Goal: Task Accomplishment & Management: Complete application form

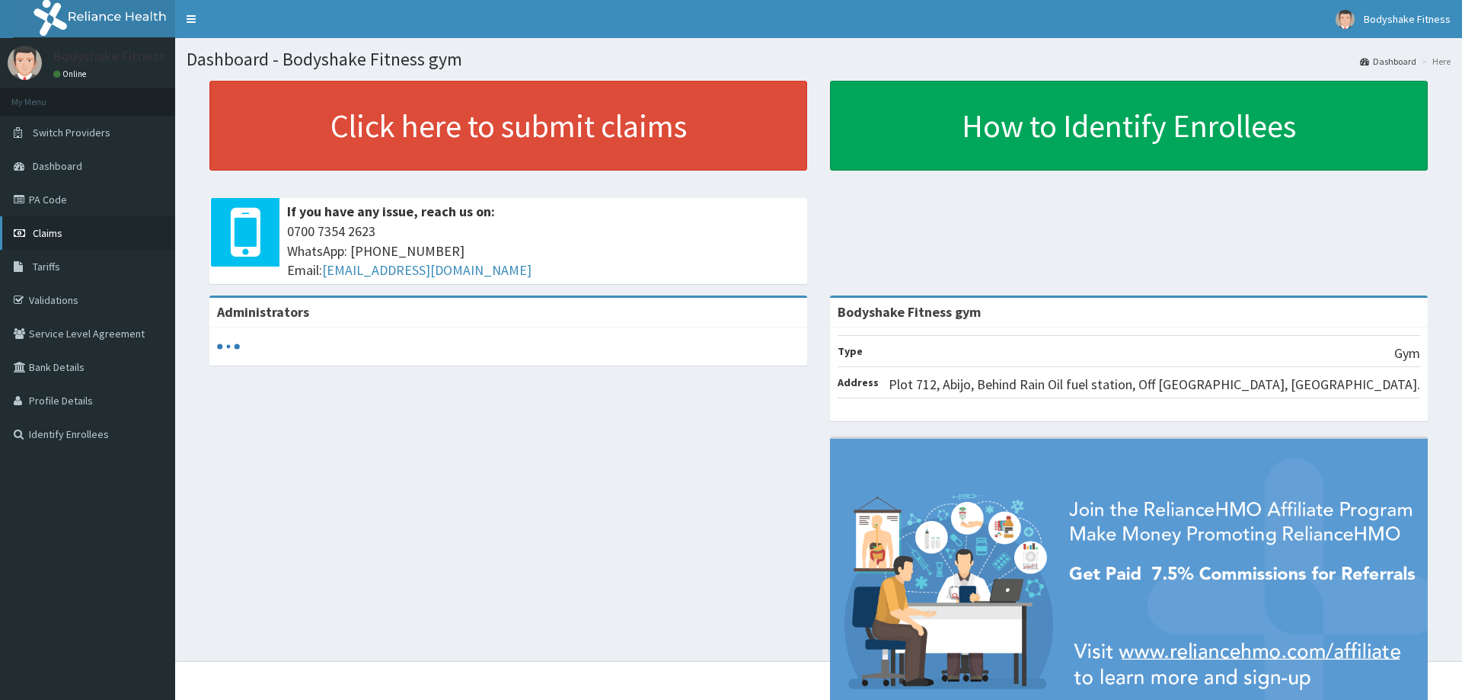
click at [59, 233] on span "Claims" at bounding box center [48, 233] width 30 height 14
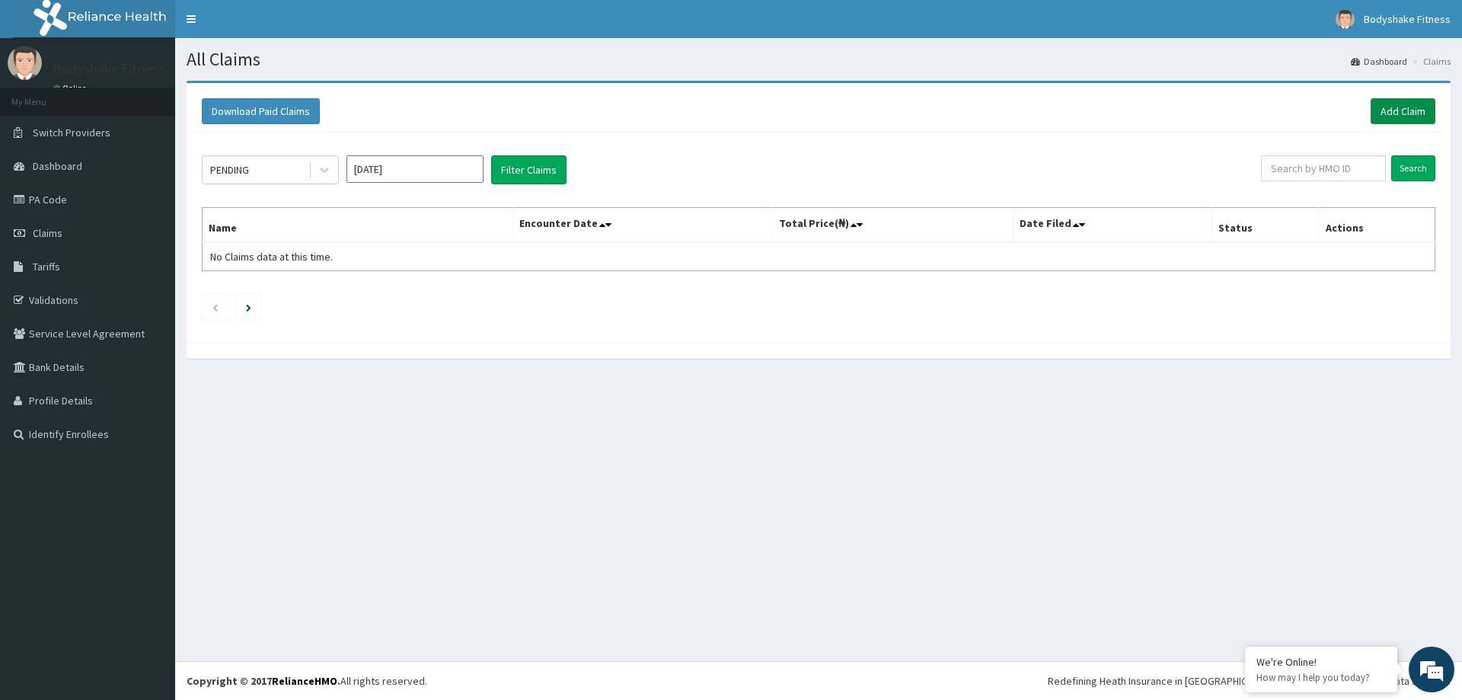
click at [1407, 107] on link "Add Claim" at bounding box center [1403, 111] width 65 height 26
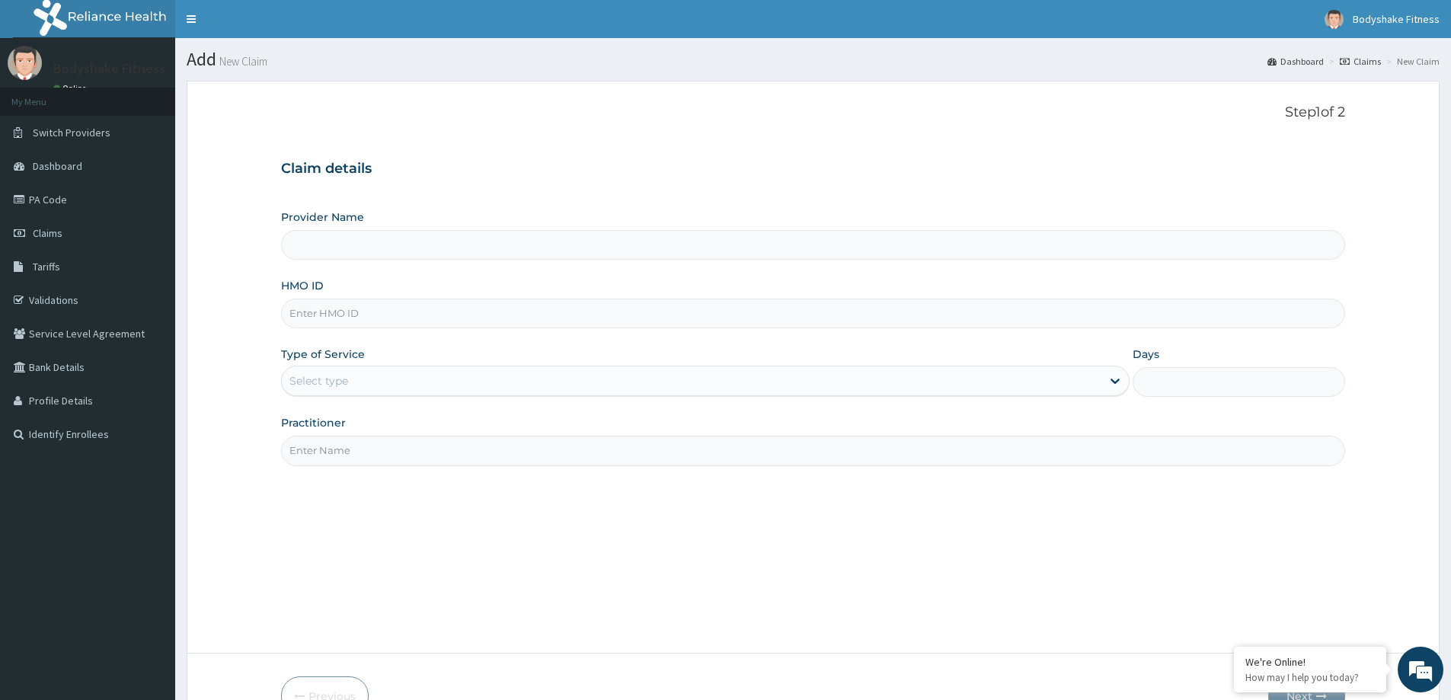
click at [321, 309] on input "HMO ID" at bounding box center [813, 313] width 1064 height 30
type input "Bodyshake Fitness gym"
type input "1"
type input "OKR/10025/A"
click at [346, 452] on input "Practitioner" at bounding box center [813, 451] width 1064 height 30
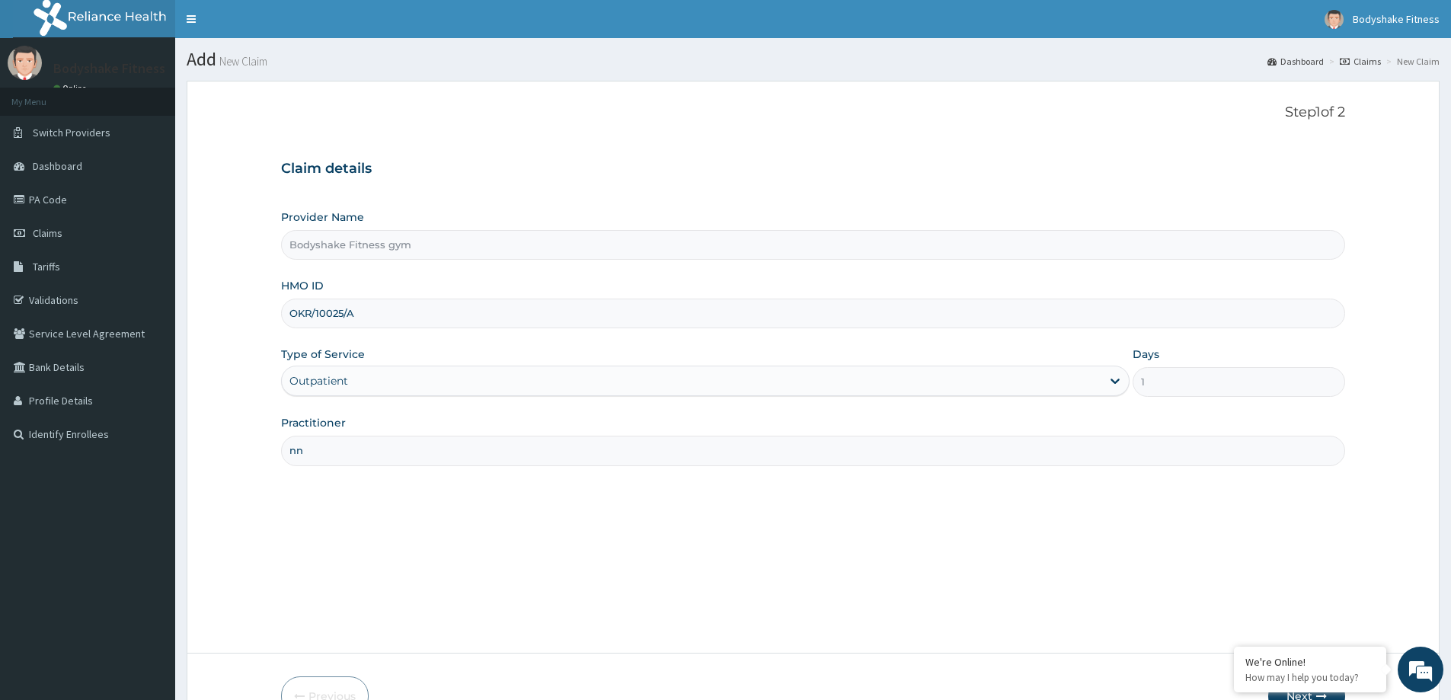
type input "n"
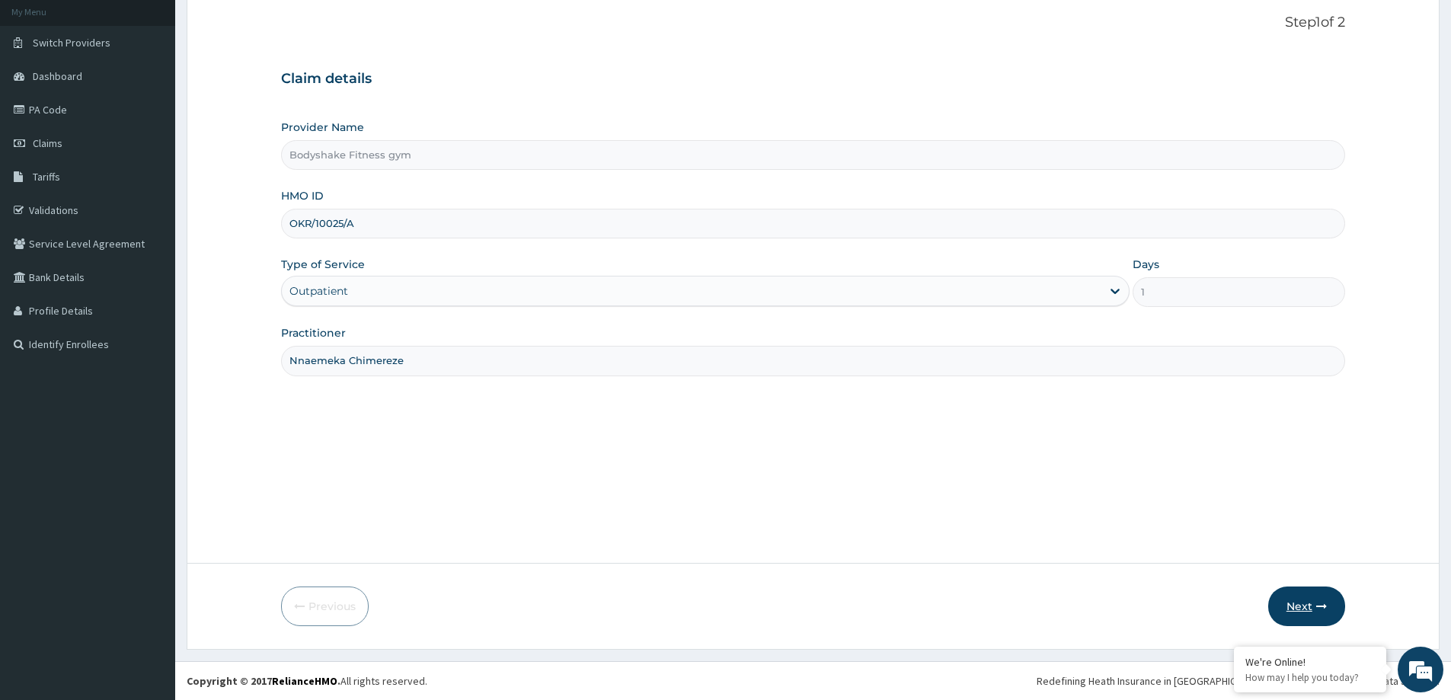
type input "Nnaemeka Chimereze"
click at [1319, 605] on icon "button" at bounding box center [1321, 606] width 11 height 11
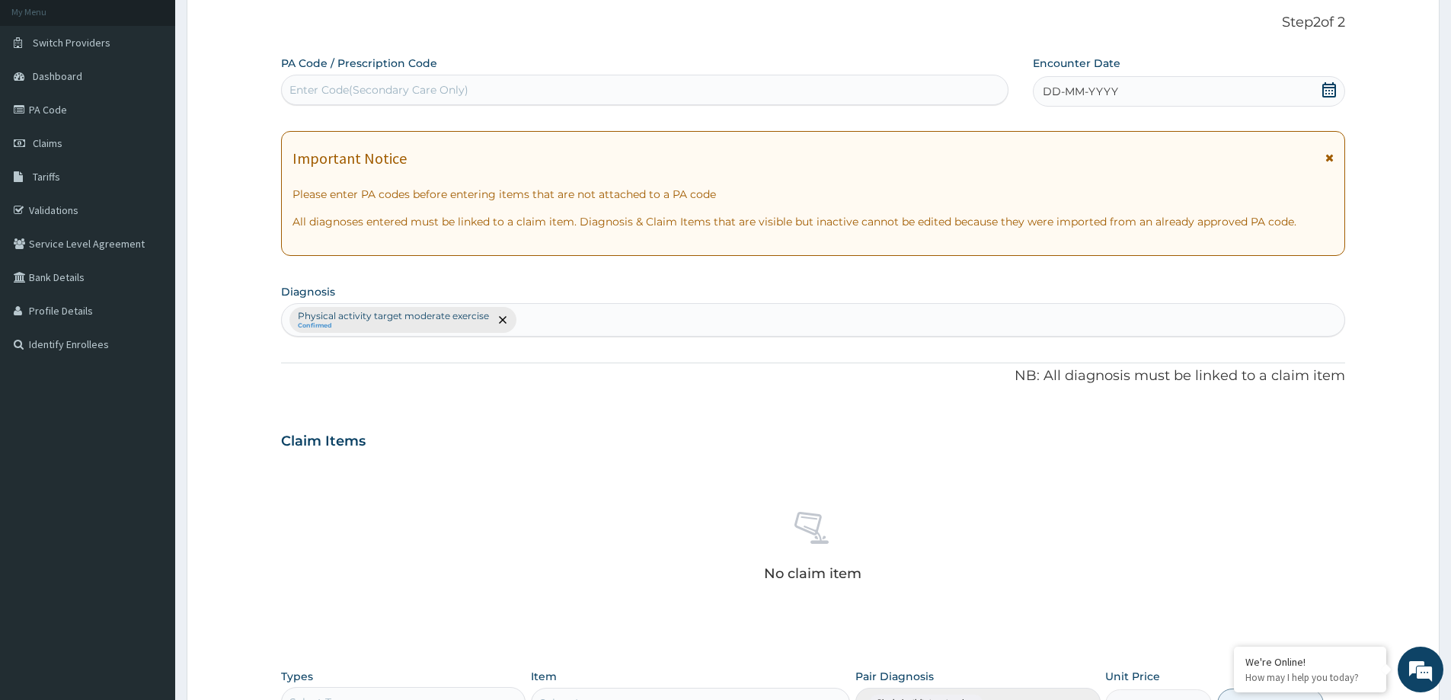
click at [488, 92] on div "Enter Code(Secondary Care Only)" at bounding box center [645, 90] width 726 height 24
type input "PA/95EE91"
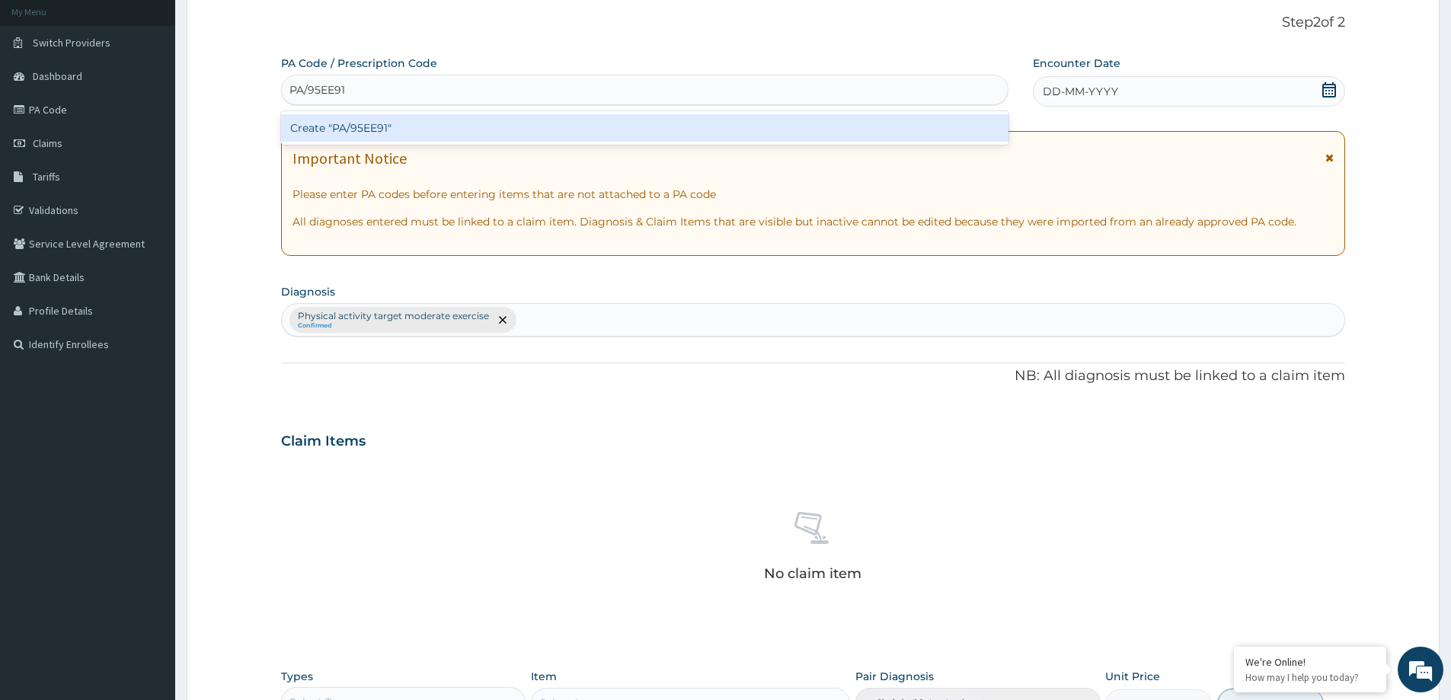
click at [445, 122] on div "Create "PA/95EE91"" at bounding box center [644, 127] width 727 height 27
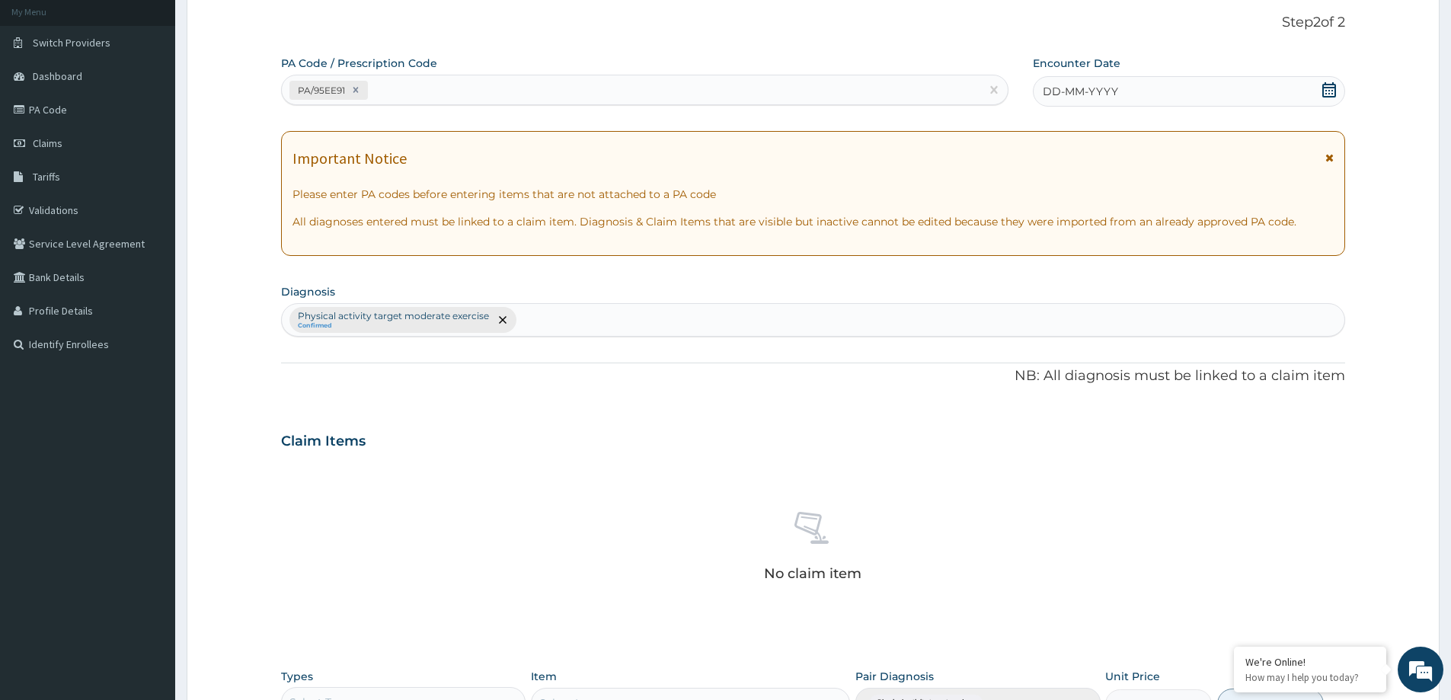
click at [1125, 96] on div "DD-MM-YYYY" at bounding box center [1188, 91] width 311 height 30
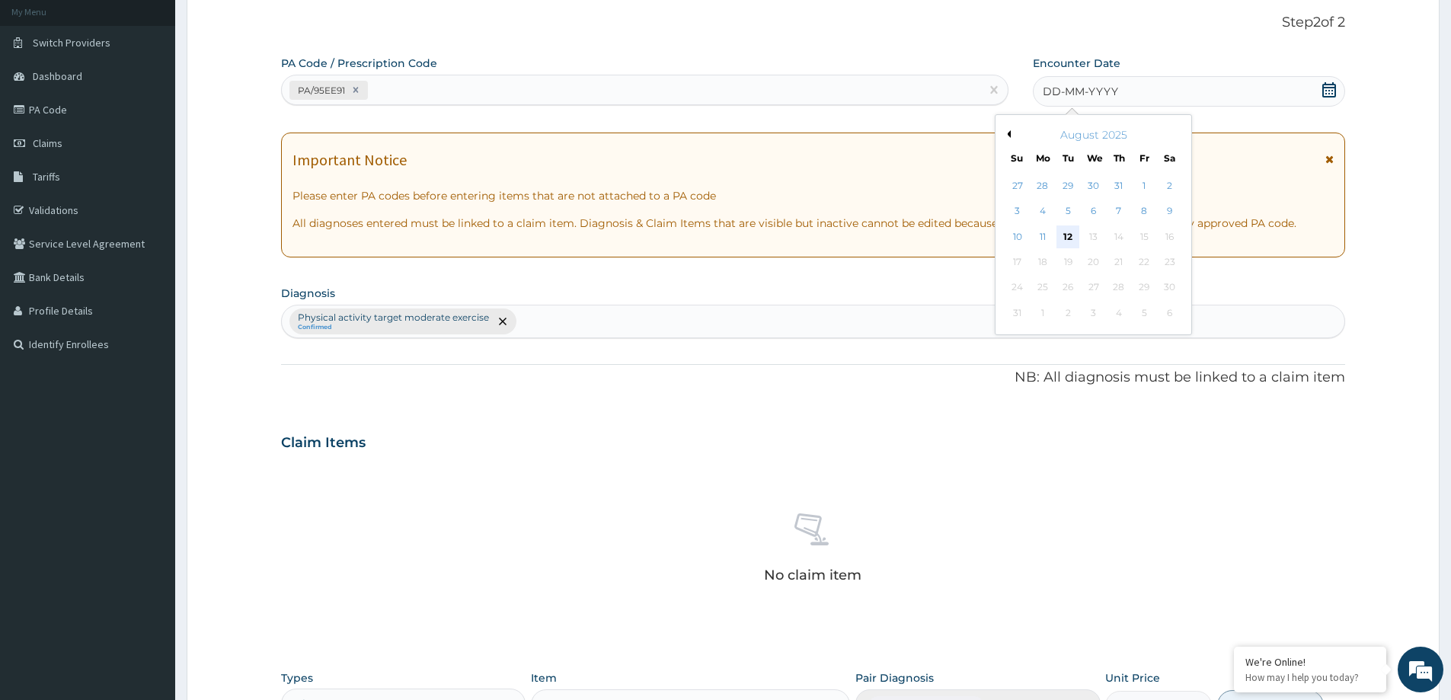
click at [1069, 233] on div "12" at bounding box center [1068, 236] width 23 height 23
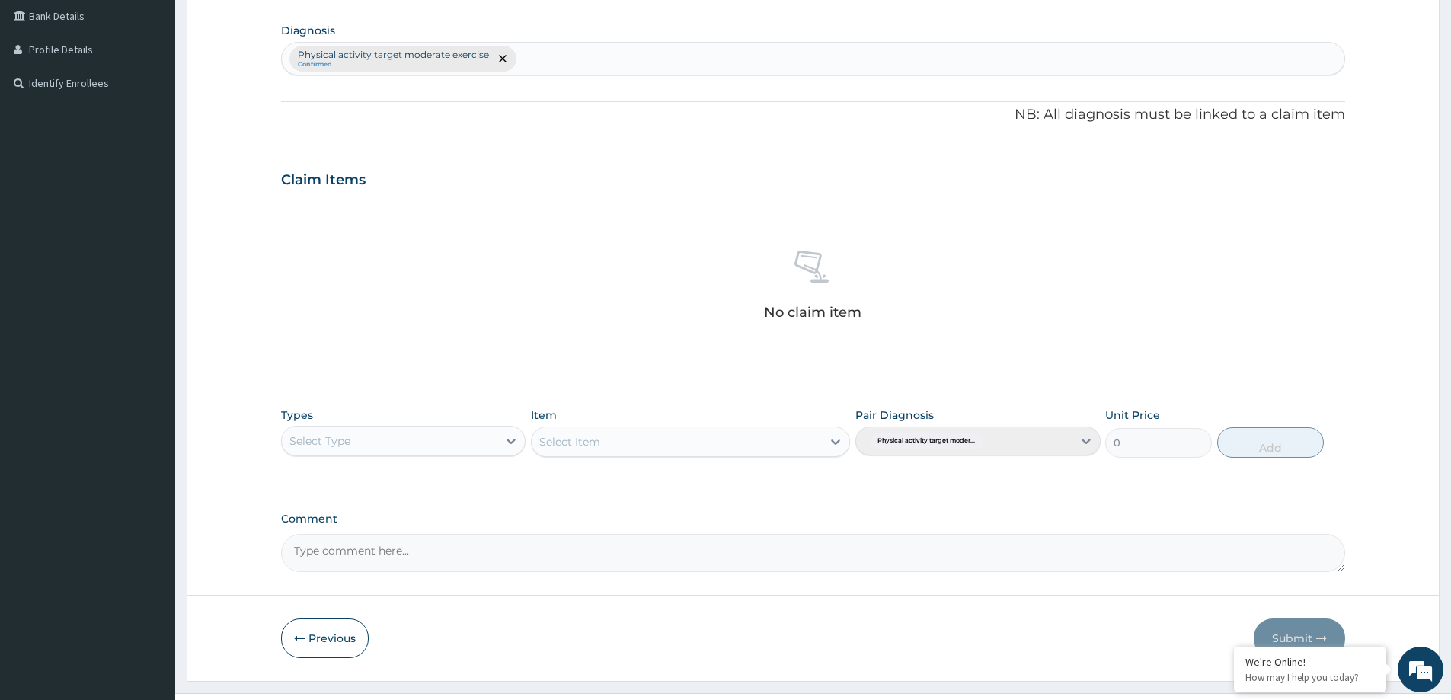
scroll to position [383, 0]
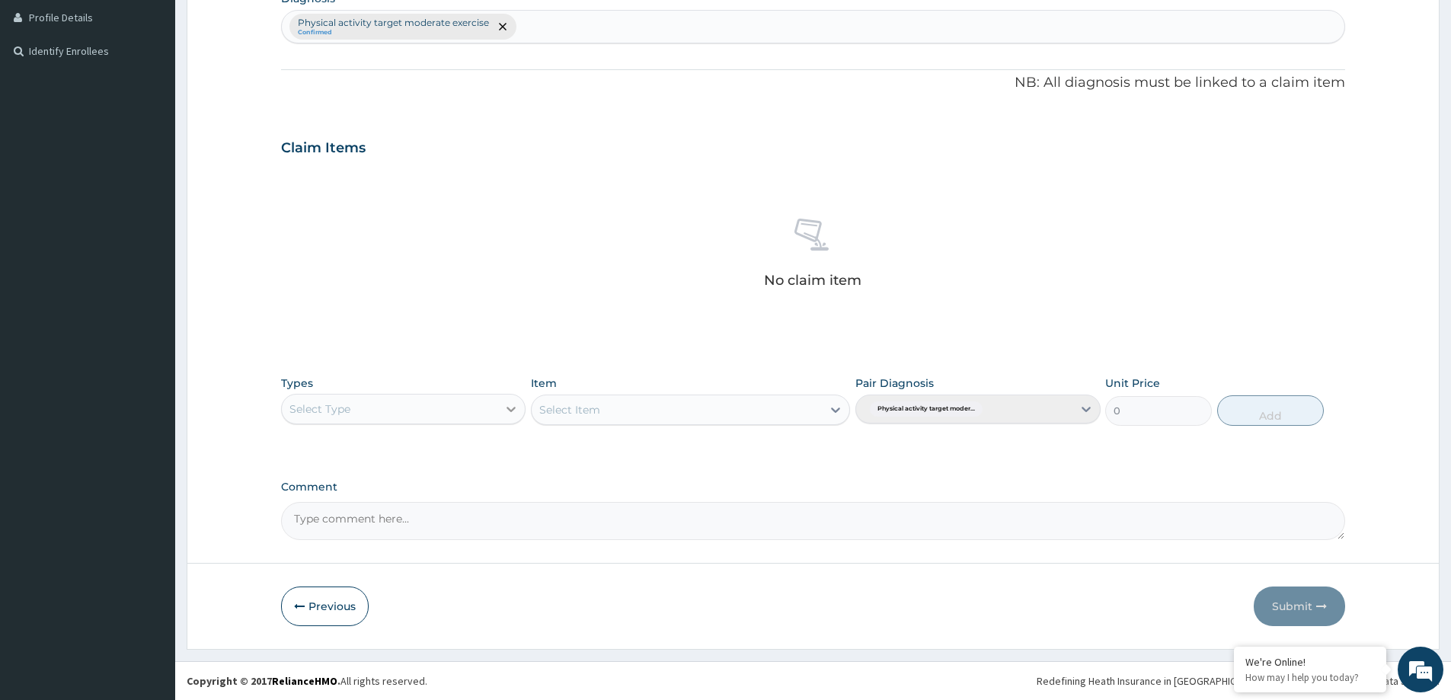
click at [503, 404] on icon at bounding box center [510, 408] width 15 height 15
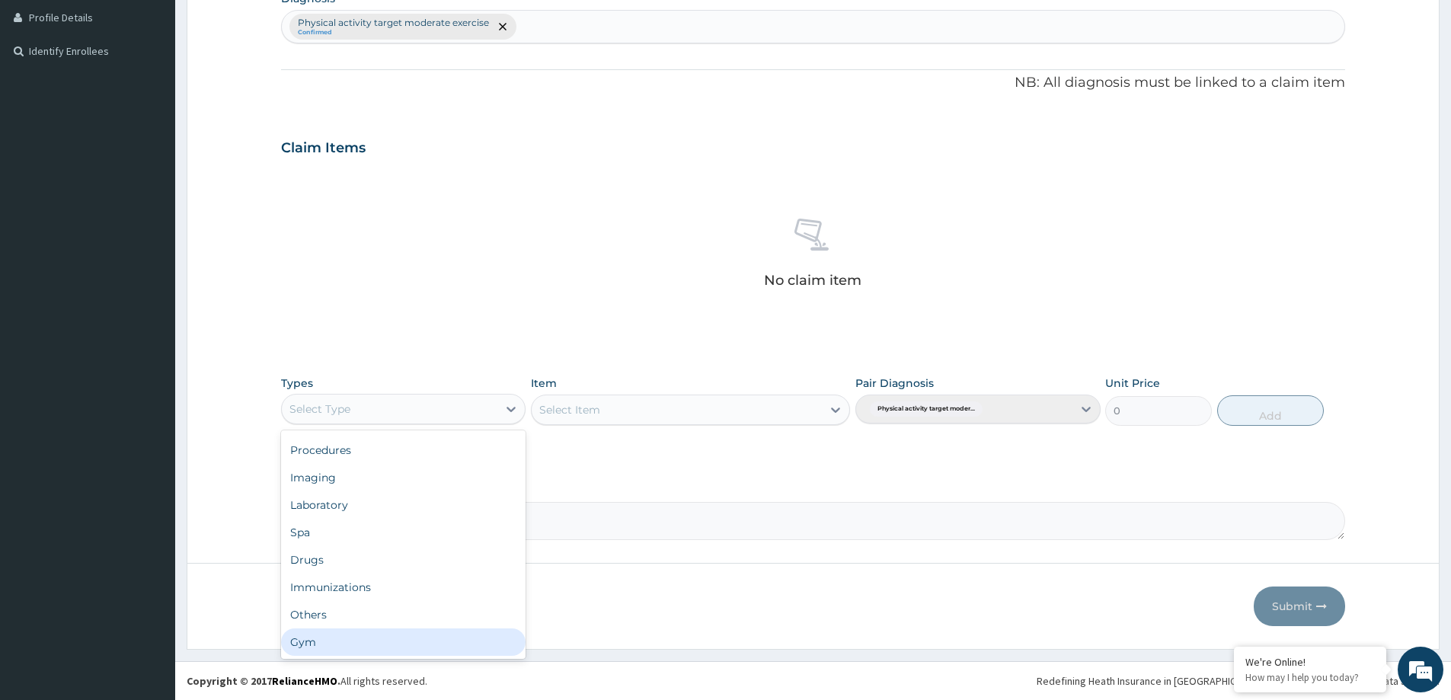
click at [447, 632] on div "Gym" at bounding box center [403, 641] width 244 height 27
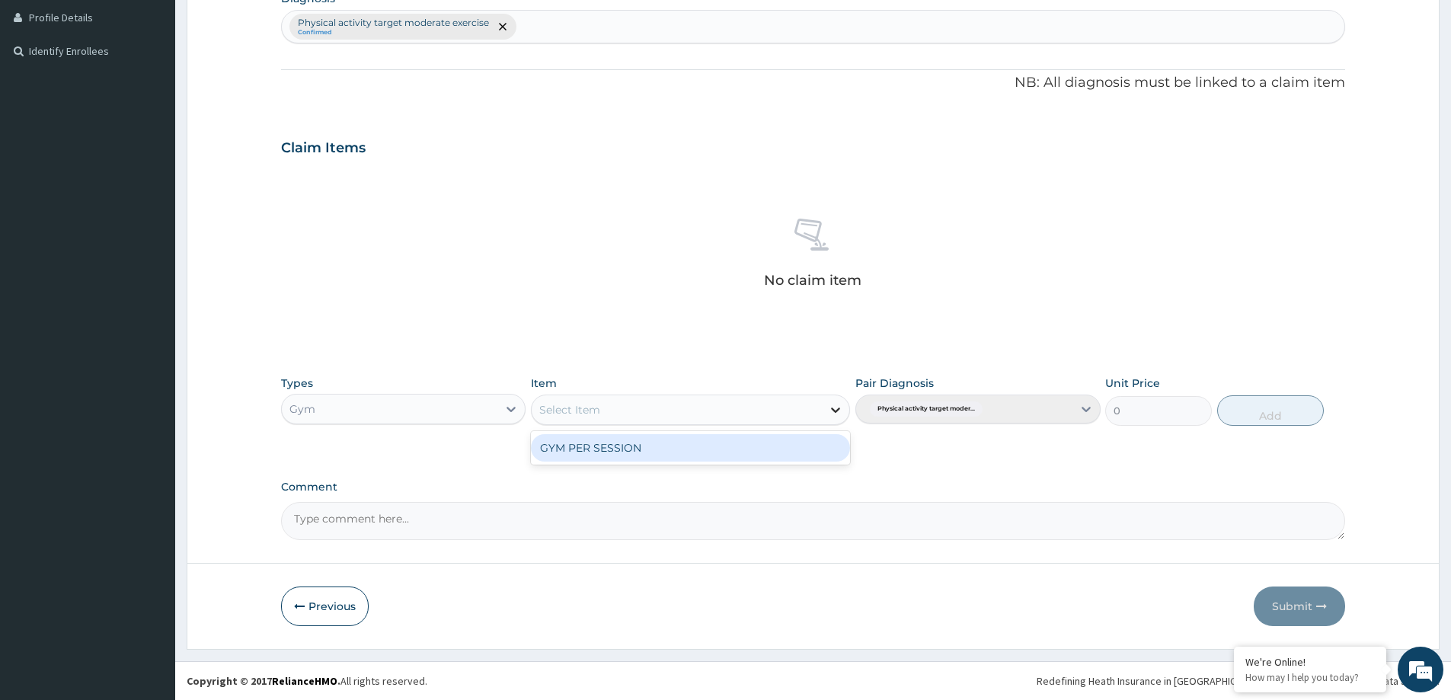
click at [831, 410] on icon at bounding box center [835, 409] width 15 height 15
click at [818, 447] on div "GYM PER SESSION" at bounding box center [690, 447] width 319 height 27
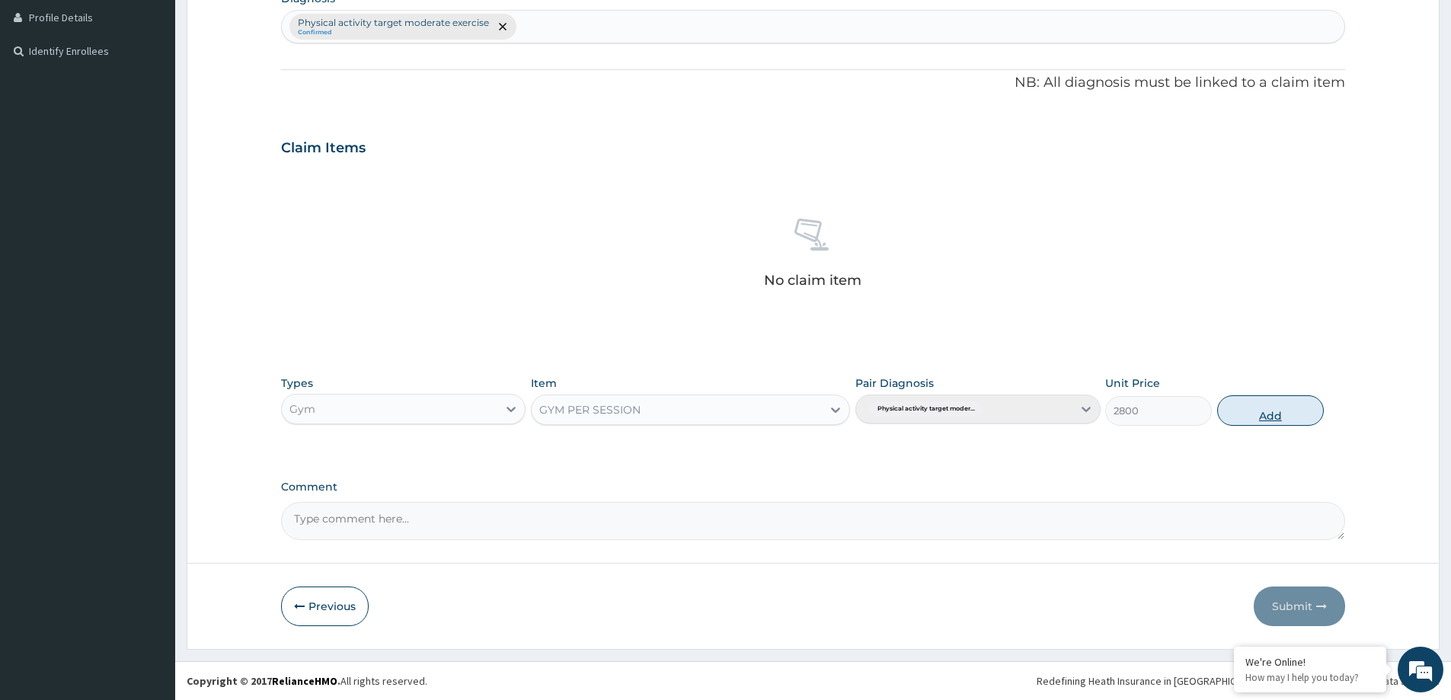
click at [1276, 415] on button "Add" at bounding box center [1270, 410] width 107 height 30
type input "0"
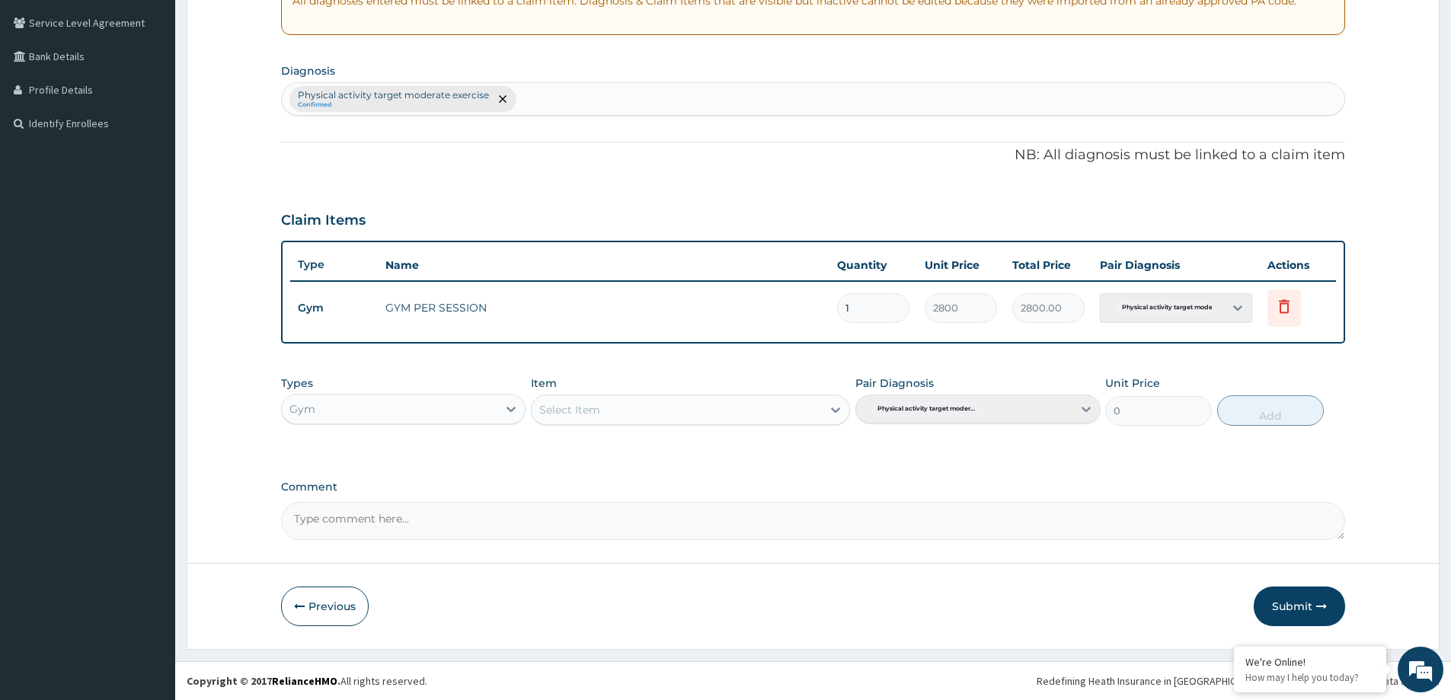
scroll to position [311, 0]
click at [1330, 610] on button "Submit" at bounding box center [1298, 606] width 91 height 40
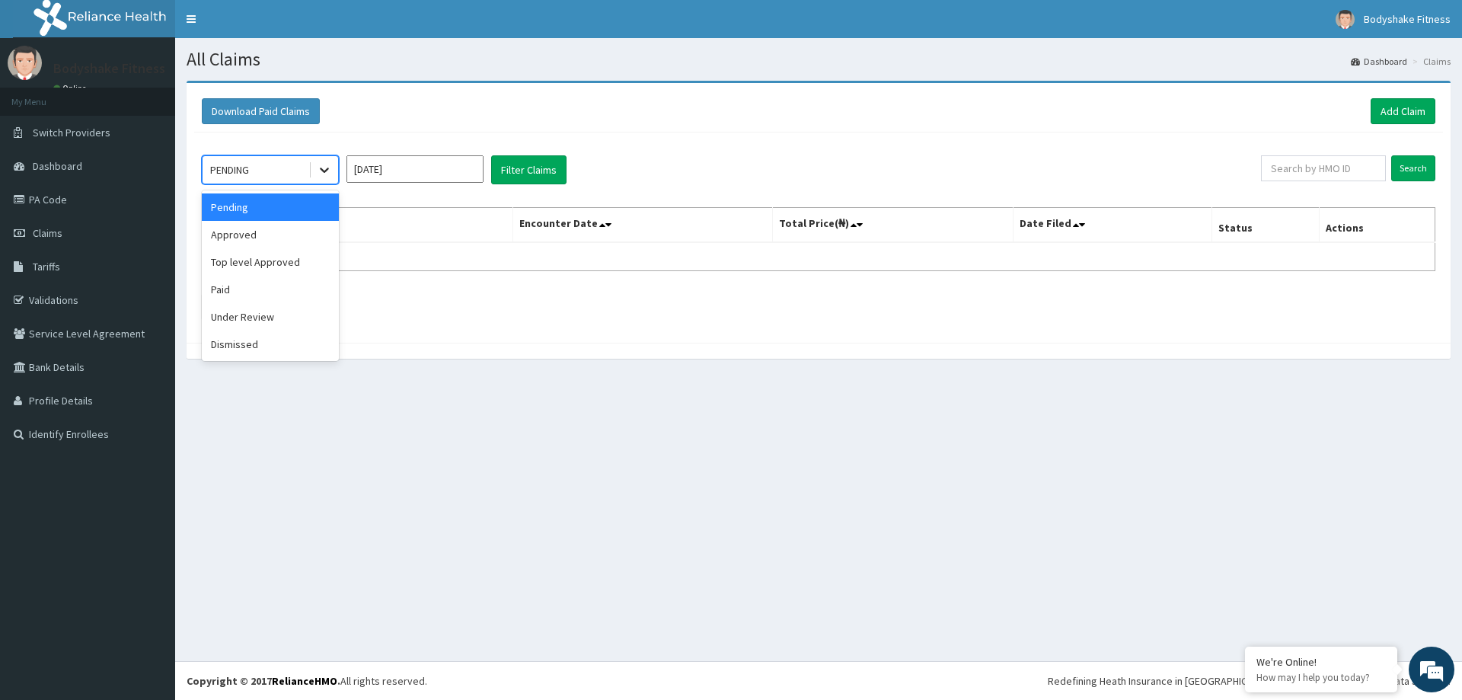
click at [333, 174] on div at bounding box center [324, 169] width 27 height 27
click at [298, 236] on div "Approved" at bounding box center [270, 234] width 137 height 27
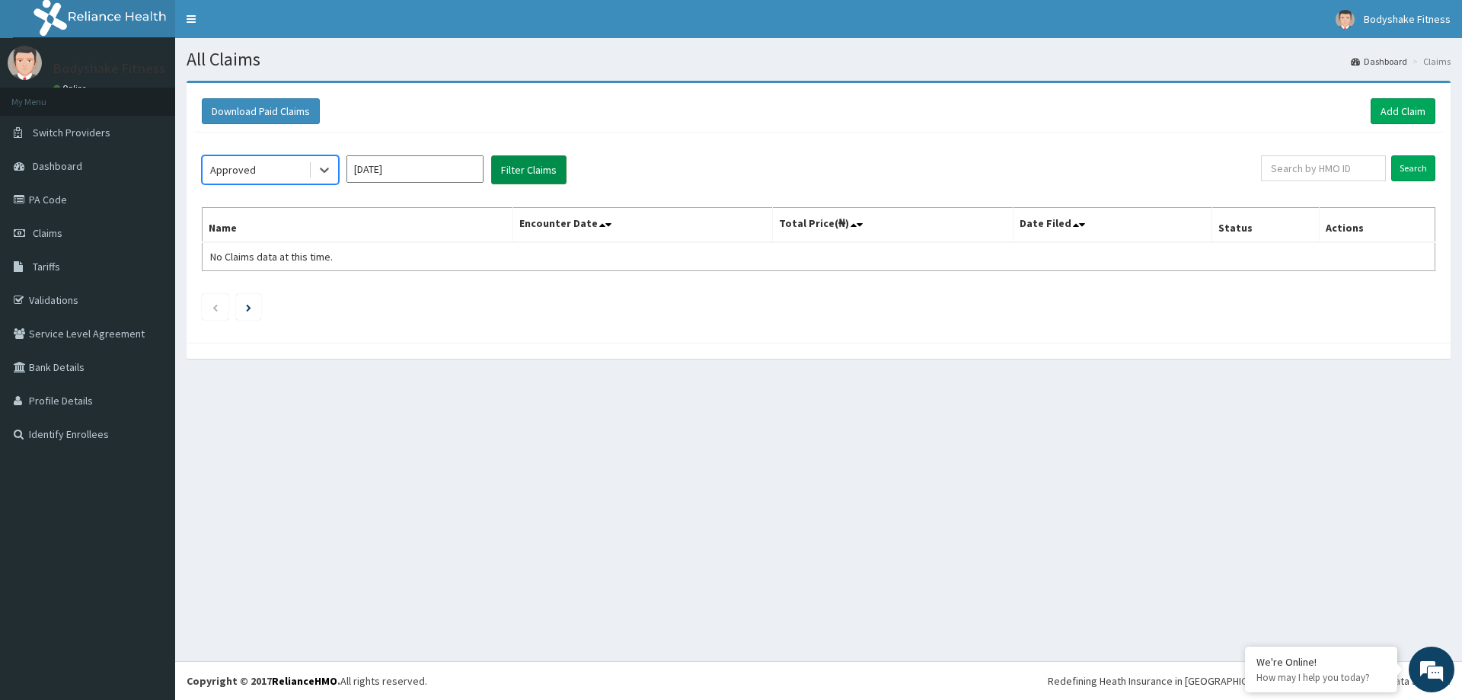
click at [521, 167] on button "Filter Claims" at bounding box center [528, 169] width 75 height 29
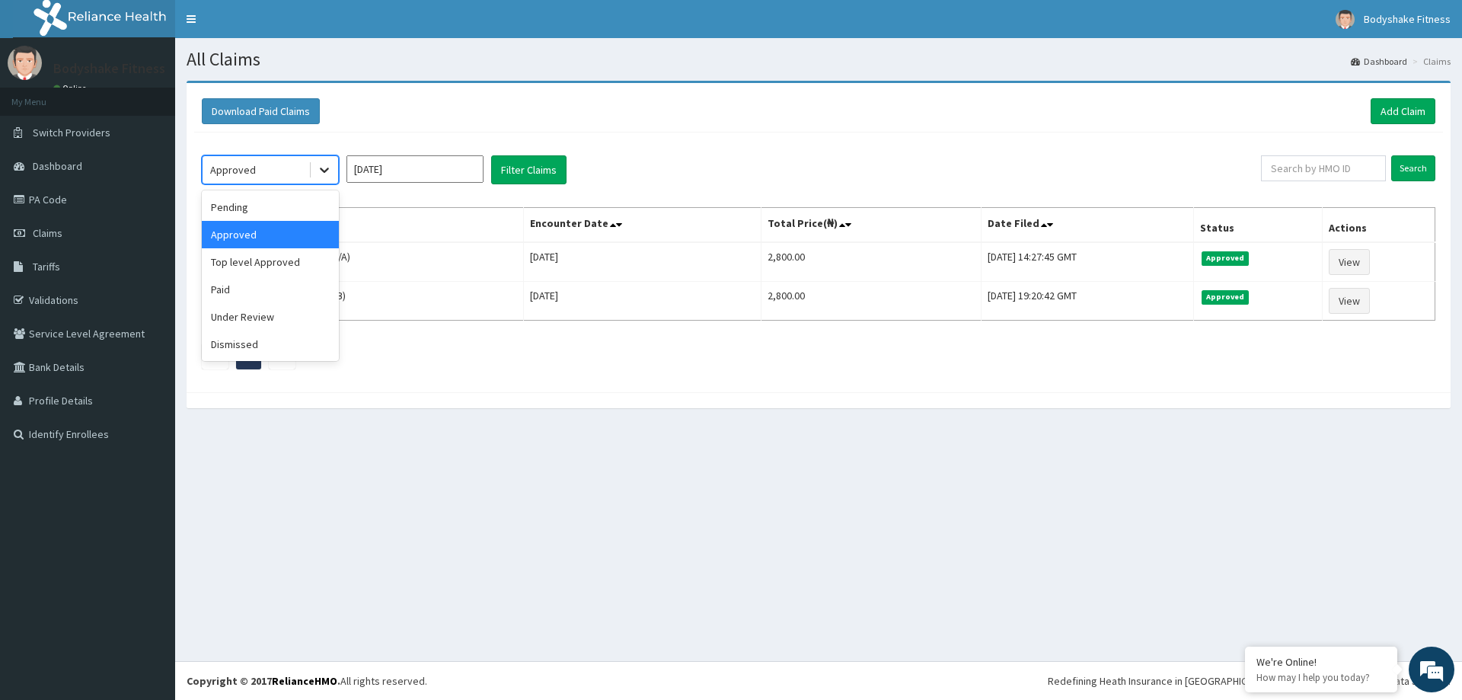
click at [323, 172] on icon at bounding box center [324, 169] width 15 height 15
click at [277, 263] on div "Top level Approved" at bounding box center [270, 261] width 137 height 27
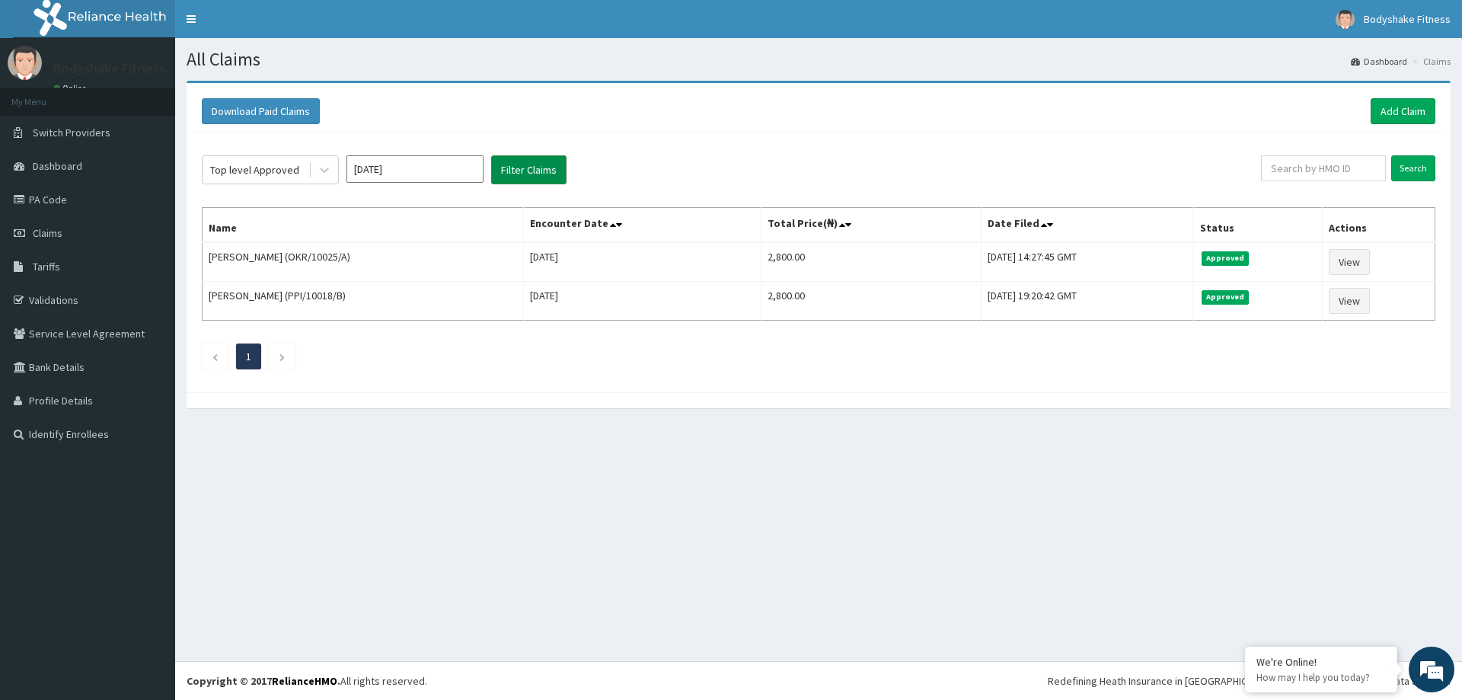
click at [529, 171] on button "Filter Claims" at bounding box center [528, 169] width 75 height 29
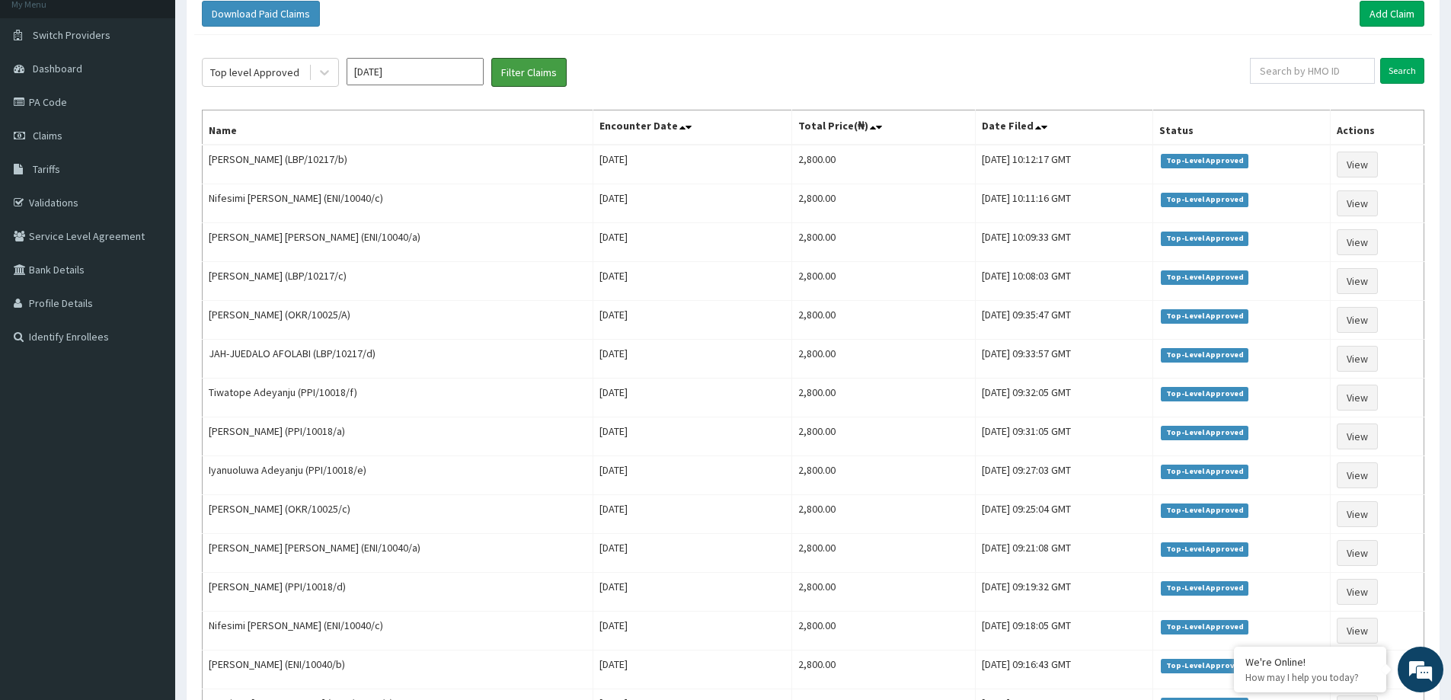
scroll to position [81, 0]
